Goal: Task Accomplishment & Management: Manage account settings

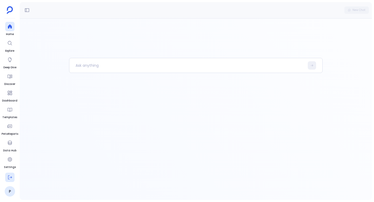
click at [9, 178] on icon at bounding box center [9, 177] width 5 height 5
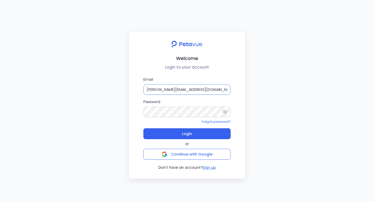
click at [182, 89] on input "[PERSON_NAME][EMAIL_ADDRESS][DOMAIN_NAME]" at bounding box center [186, 89] width 87 height 10
type input "g"
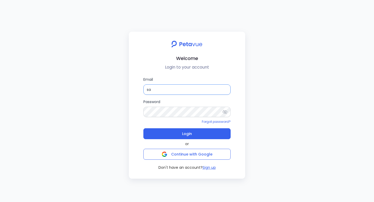
type input "s"
type input "g"
type input "[EMAIL_ADDRESS][DOMAIN_NAME]"
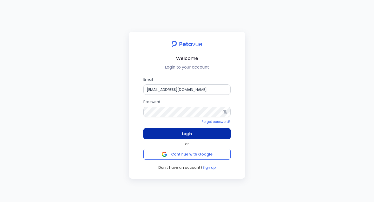
click at [191, 135] on span "Login" at bounding box center [187, 133] width 10 height 7
